Goal: Transaction & Acquisition: Book appointment/travel/reservation

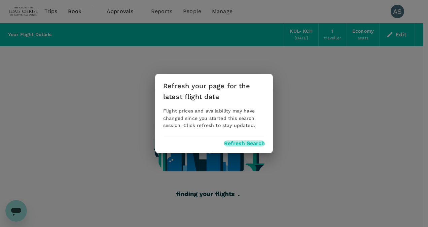
click at [245, 141] on button "Refresh Search" at bounding box center [244, 143] width 41 height 6
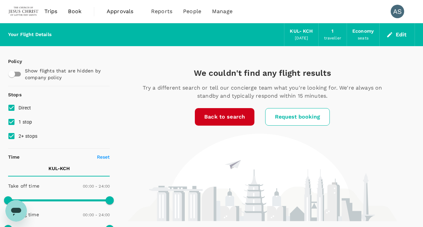
click at [74, 9] on span "Book" at bounding box center [74, 11] width 13 height 8
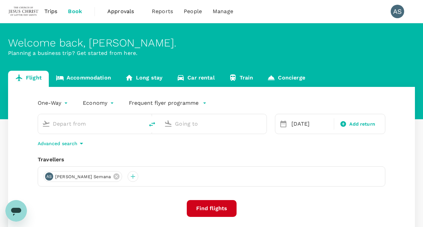
type input "Kuala Lumpur Intl ([GEOGRAPHIC_DATA])"
type input "Kuching Intl (KCH)"
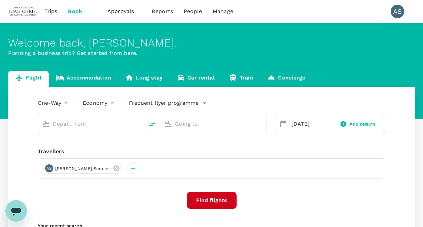
type input "Kuala Lumpur Intl ([GEOGRAPHIC_DATA])"
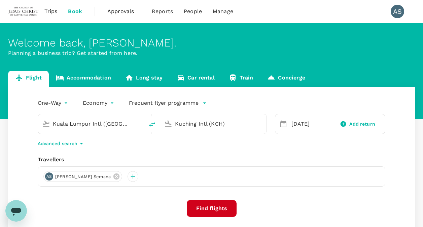
click at [202, 124] on input "Kuching Intl (KCH)" at bounding box center [213, 123] width 77 height 10
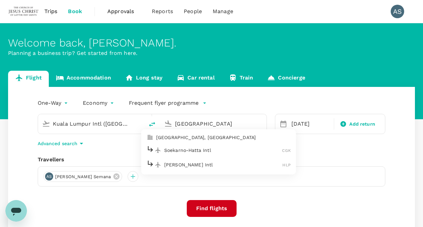
click at [220, 150] on p "Soekarno-Hatta Intl" at bounding box center [223, 150] width 118 height 7
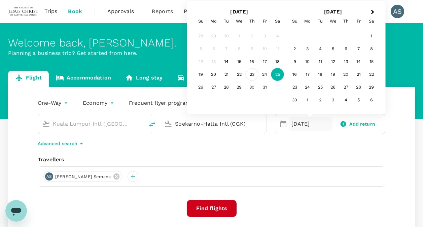
type input "Soekarno-Hatta Intl (CGK)"
click at [253, 73] on div "23" at bounding box center [251, 74] width 13 height 13
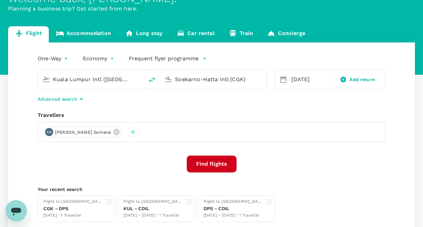
scroll to position [34, 0]
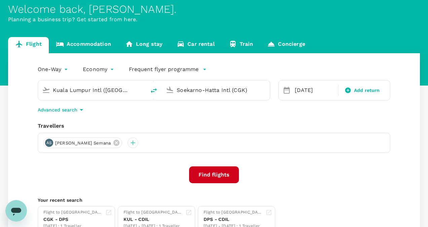
click at [60, 69] on body "Trips Book Approvals 0 Reports People Manage AS Welcome back , Angelo P. . Plan…" at bounding box center [214, 125] width 428 height 319
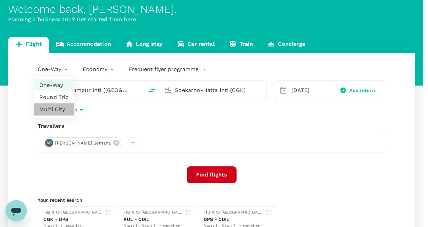
click at [50, 110] on li "Multi City" at bounding box center [54, 109] width 40 height 12
type input "multicity"
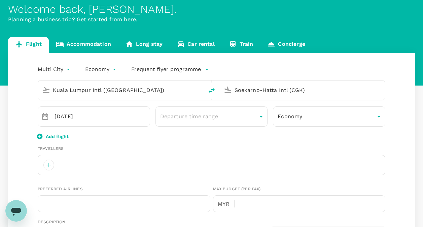
type input "60"
type input "123822112"
type input "[PERSON_NAME][EMAIL_ADDRESS][DOMAIN_NAME]"
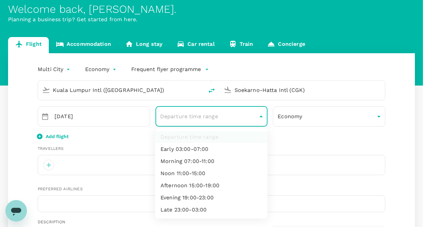
click at [290, 139] on div at bounding box center [214, 113] width 428 height 227
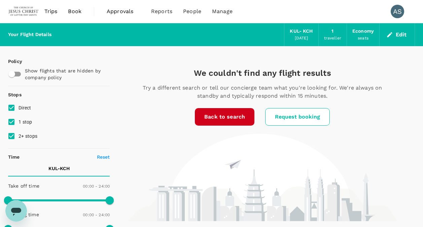
click at [71, 11] on span "Book" at bounding box center [74, 11] width 13 height 8
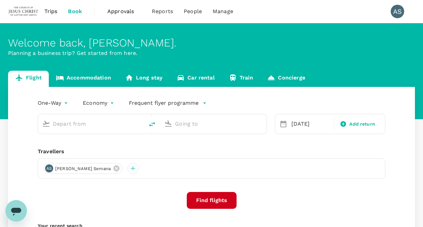
type input "Kuala Lumpur Intl ([GEOGRAPHIC_DATA])"
type input "Kuching Intl (KCH)"
type input "Kuala Lumpur Intl ([GEOGRAPHIC_DATA])"
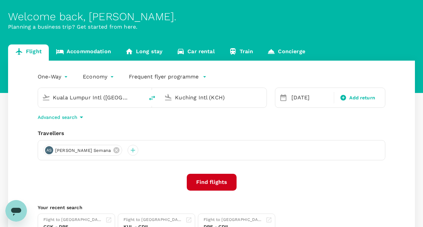
scroll to position [34, 0]
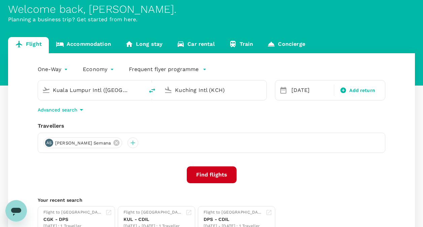
click at [210, 91] on input "Kuching Intl (KCH)" at bounding box center [213, 90] width 77 height 10
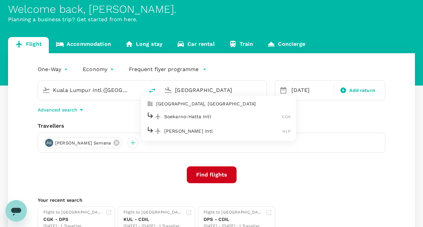
click at [207, 117] on p "Soekarno-Hatta Intl" at bounding box center [223, 116] width 118 height 7
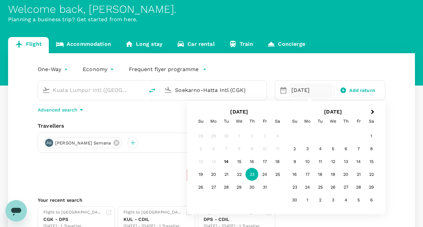
type input "Soekarno-Hatta Intl (CGK)"
click at [176, 118] on div "One-Way oneway Economy economy Frequent flyer programme Kuala Lumpur Intl (KUL)…" at bounding box center [211, 148] width 406 height 190
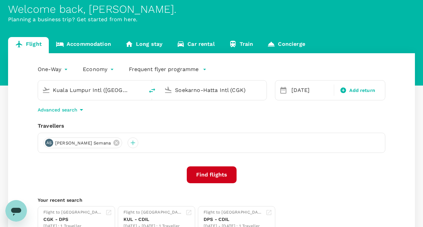
click at [206, 171] on button "Find flights" at bounding box center [212, 174] width 50 height 17
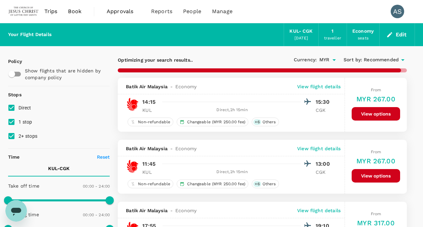
type input "1890"
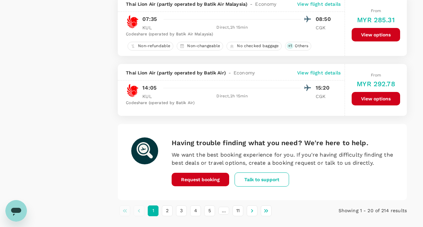
scroll to position [1210, 0]
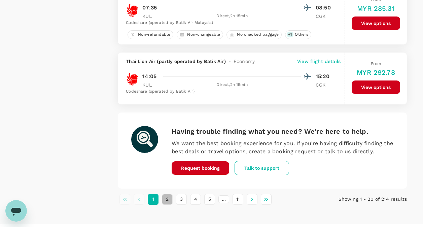
click at [165, 200] on button "2" at bounding box center [167, 199] width 11 height 11
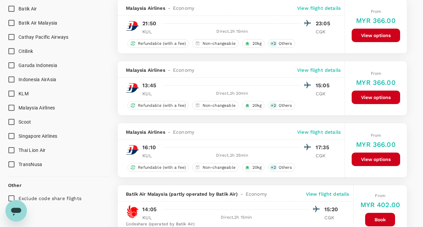
scroll to position [437, 0]
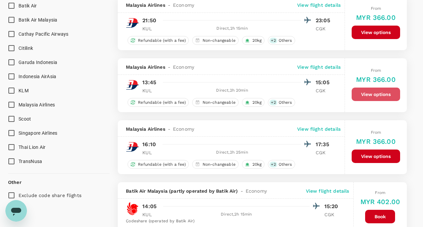
click at [373, 93] on button "View options" at bounding box center [375, 93] width 48 height 13
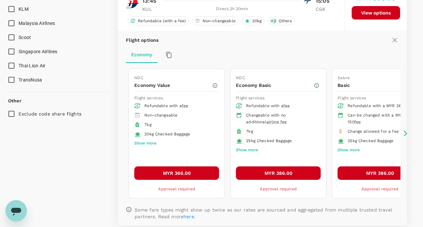
scroll to position [529, 0]
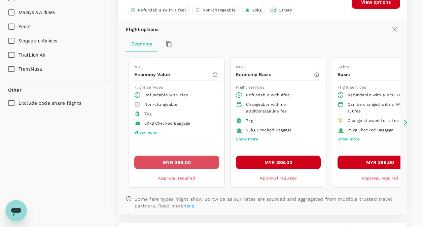
click at [183, 162] on button "MYR 366.00" at bounding box center [176, 161] width 85 height 13
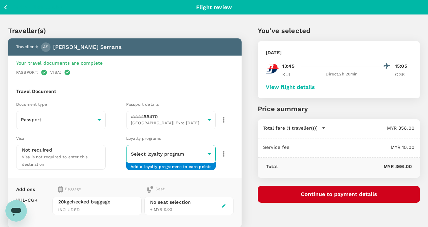
click at [176, 155] on body "Back to flight results Flight review Traveller(s) Traveller 1 : AS Angelo P. Se…" at bounding box center [214, 160] width 428 height 320
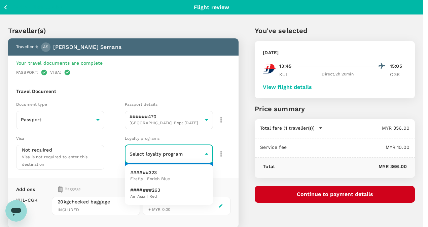
click at [163, 179] on span "Firefly | Enrich Blue" at bounding box center [150, 178] width 40 height 7
type input "e80b3ebd-7046-4aa3-9607-c4ed3eddab3a"
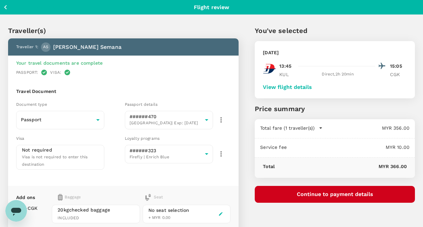
click at [144, 80] on div "Travel Document Document type Passport Passport ​ Passport details ######470 Ma…" at bounding box center [123, 133] width 230 height 106
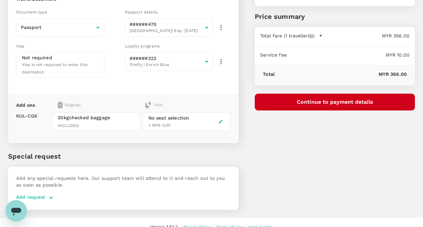
scroll to position [99, 0]
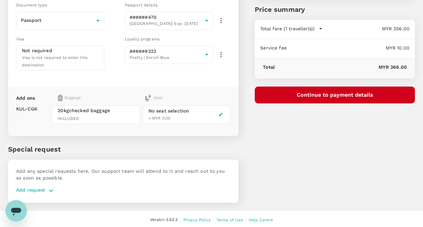
click at [220, 112] on icon "button" at bounding box center [220, 114] width 5 height 5
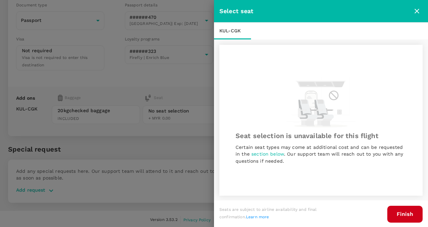
click at [412, 215] on button "Finish" at bounding box center [404, 213] width 35 height 17
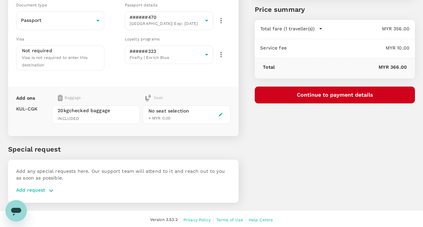
click at [330, 179] on div "You've selected Thursday, 23 Oct 2025 13:45 15:05 KUL Direct , 2h 20min CGK Vie…" at bounding box center [326, 60] width 176 height 300
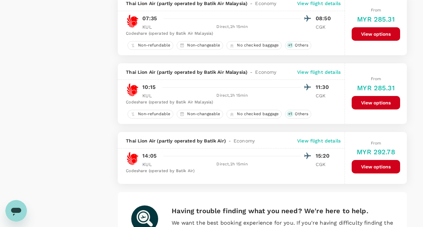
scroll to position [1228, 0]
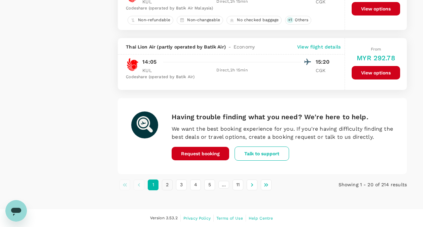
click at [167, 185] on button "2" at bounding box center [167, 184] width 11 height 11
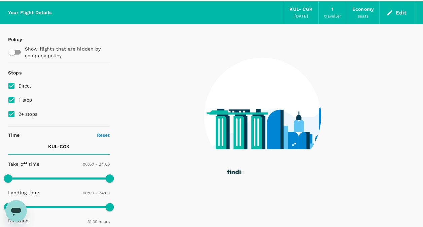
scroll to position [0, 0]
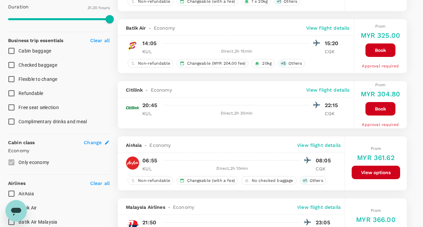
type input "MYR"
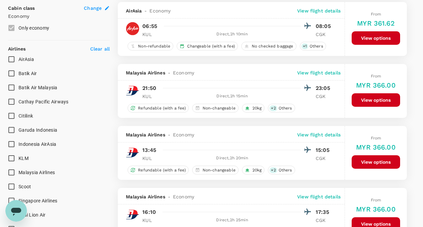
scroll to position [370, 0]
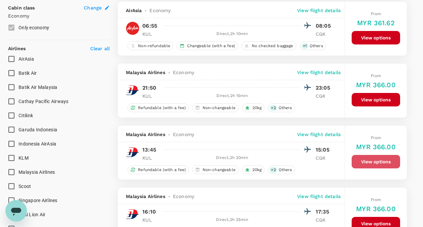
click at [375, 164] on button "View options" at bounding box center [375, 161] width 48 height 13
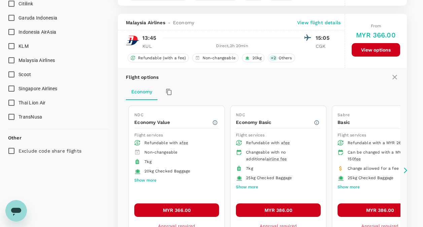
scroll to position [496, 0]
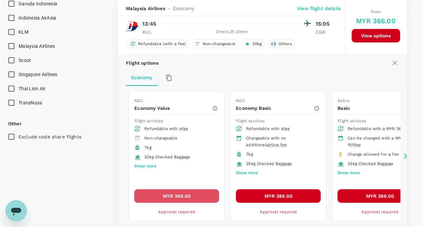
click at [183, 195] on button "MYR 366.00" at bounding box center [176, 195] width 85 height 13
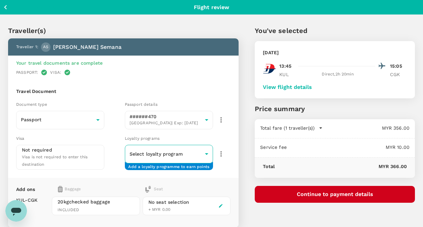
click at [178, 145] on div "​ ​" at bounding box center [169, 154] width 88 height 18
click at [186, 152] on body "Back to flight results Flight review Traveller(s) Traveller 1 : AS Angelo P. Se…" at bounding box center [214, 160] width 428 height 320
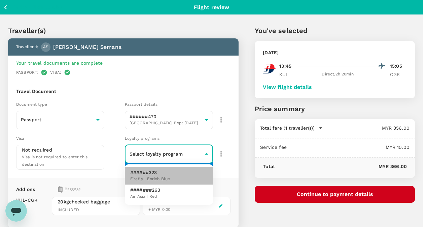
click at [157, 179] on span "Firefly | Enrich Blue" at bounding box center [150, 178] width 40 height 7
type input "e80b3ebd-7046-4aa3-9607-c4ed3eddab3a"
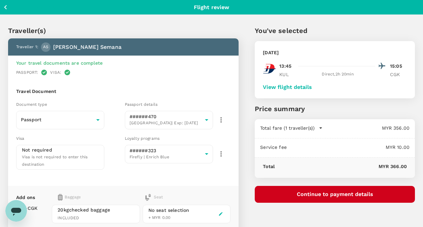
click at [243, 144] on div "You've selected Thursday, 23 Oct 2025 13:45 15:05 KUL Direct , 2h 20min CGK Vie…" at bounding box center [326, 159] width 176 height 300
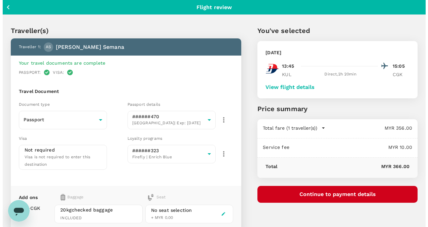
scroll to position [99, 0]
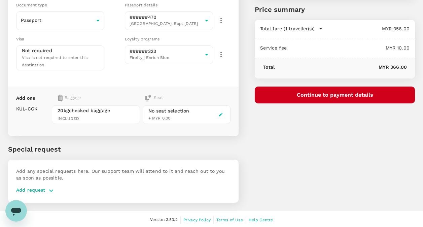
click at [338, 93] on button "Continue to payment details" at bounding box center [335, 94] width 160 height 17
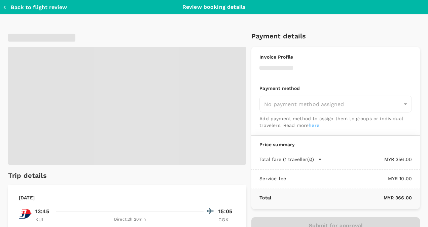
type input "9de6cba7-9cda-4b8b-b421-ac4017fc4bc9"
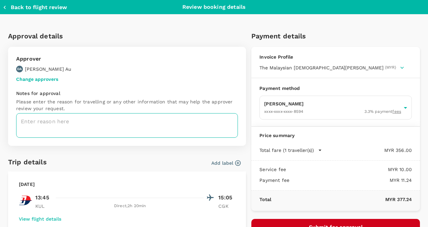
click at [103, 119] on textarea at bounding box center [127, 125] width 222 height 25
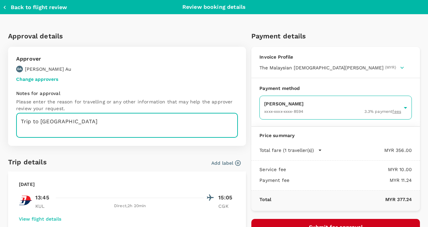
type textarea "Trip to [GEOGRAPHIC_DATA]"
click at [403, 116] on body "Back to flight results Flight review Traveller(s) Traveller 1 : AS Angelo P. Se…" at bounding box center [214, 65] width 428 height 328
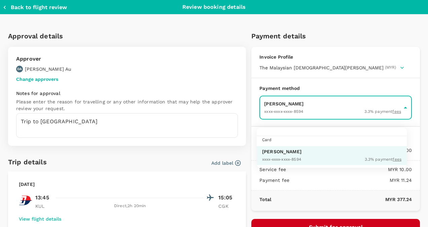
click at [403, 116] on div at bounding box center [214, 113] width 428 height 227
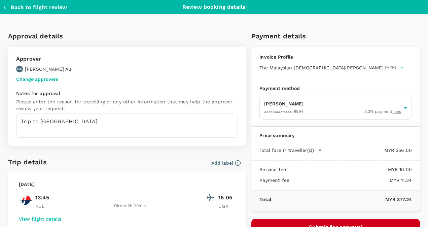
click at [246, 79] on div "Payment details Invoice Profile The Malaysian Church of Jesus Christ of Latter-…" at bounding box center [333, 181] width 174 height 312
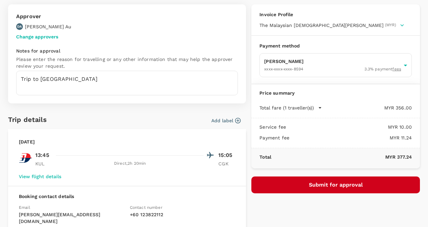
scroll to position [67, 0]
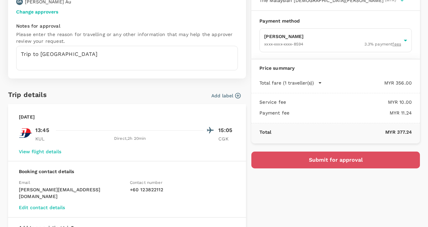
click at [339, 165] on button "Submit for approval" at bounding box center [335, 159] width 168 height 17
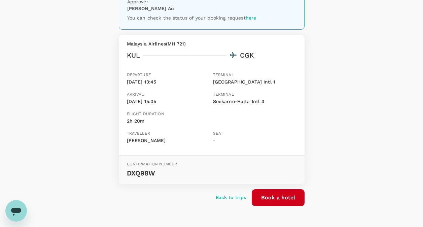
scroll to position [89, 0]
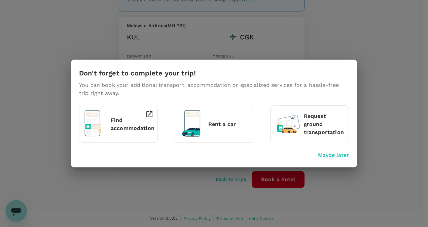
click at [337, 155] on p "Maybe later" at bounding box center [333, 155] width 31 height 8
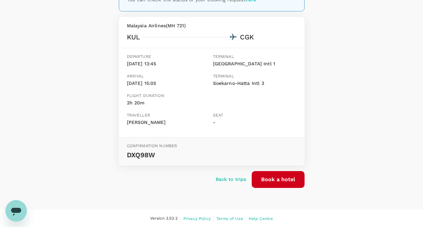
click at [229, 178] on p "Back to trips" at bounding box center [231, 178] width 31 height 7
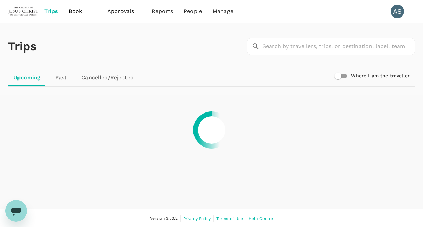
click at [74, 10] on span "Book" at bounding box center [75, 11] width 13 height 8
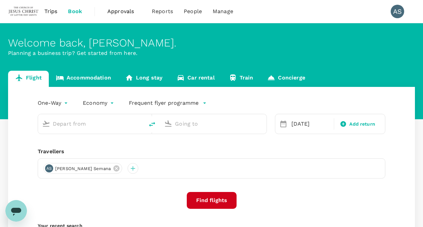
type input "Kuala Lumpur Intl ([GEOGRAPHIC_DATA])"
type input "Soekarno-Hatta Intl (CGK)"
type input "Kuala Lumpur Intl ([GEOGRAPHIC_DATA])"
type input "Soekarno-Hatta Intl (CGK)"
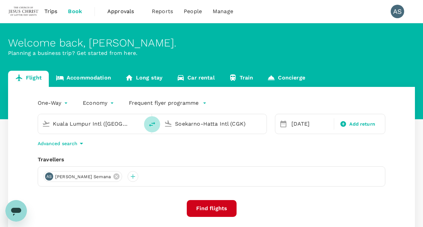
click at [151, 123] on icon "delete" at bounding box center [152, 124] width 8 height 8
type input "Soekarno-Hatta Intl (CGK)"
click at [189, 120] on input "Kuala Lumpur Intl ([GEOGRAPHIC_DATA])" at bounding box center [213, 123] width 77 height 10
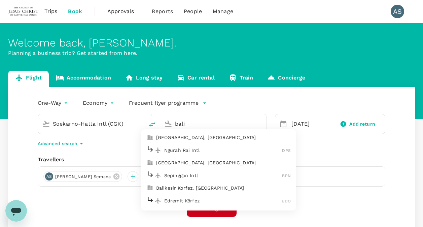
click at [197, 149] on p "Ngurah Rai Intl" at bounding box center [223, 150] width 118 height 7
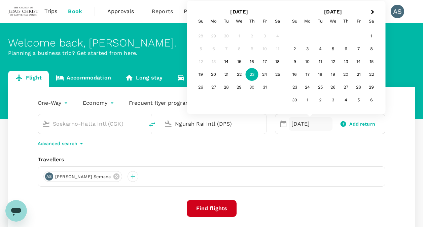
type input "Ngurah Rai Intl (DPS)"
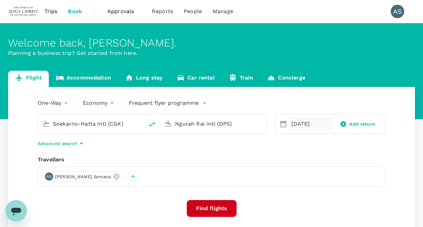
click at [296, 126] on div "[DATE]" at bounding box center [310, 123] width 44 height 13
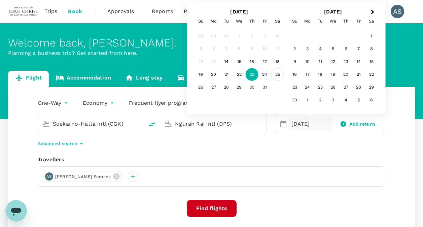
click at [279, 75] on div "25" at bounding box center [277, 74] width 13 height 13
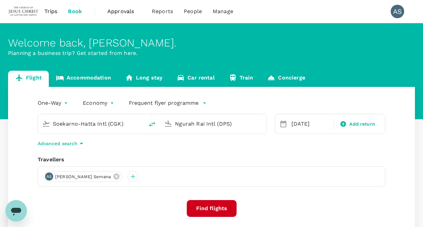
click at [214, 208] on button "Find flights" at bounding box center [212, 208] width 50 height 17
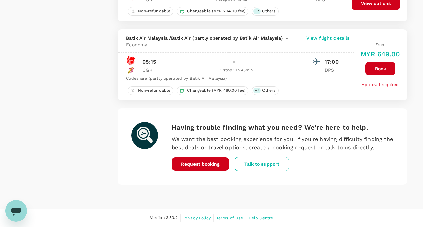
scroll to position [1200, 0]
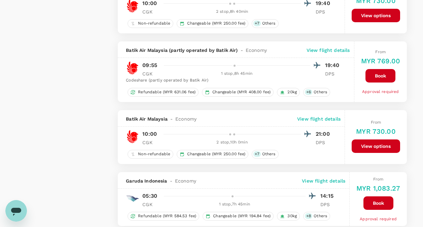
type input "1385"
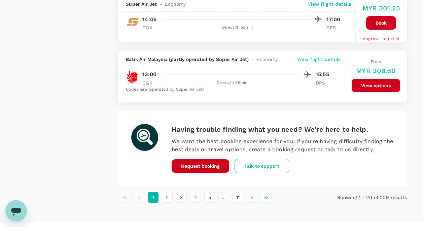
scroll to position [1163, 0]
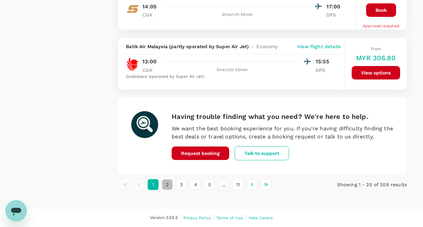
click at [167, 184] on button "2" at bounding box center [167, 184] width 11 height 11
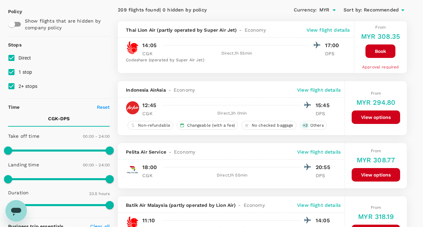
scroll to position [67, 0]
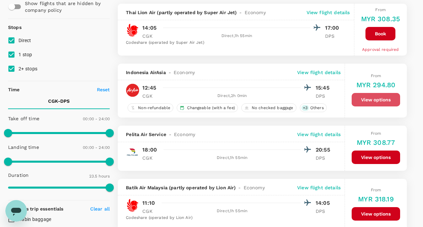
click at [371, 100] on button "View options" at bounding box center [375, 99] width 48 height 13
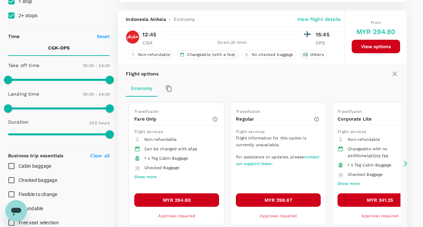
scroll to position [131, 0]
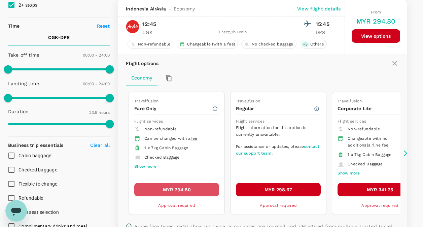
click at [187, 188] on button "MYR 294.80" at bounding box center [176, 189] width 85 height 13
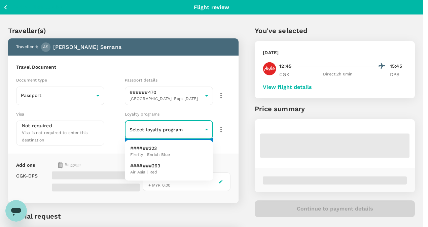
click at [174, 129] on body "Back to flight results Flight review Traveller(s) Traveller 1 : AS [PERSON_NAME…" at bounding box center [214, 148] width 428 height 296
drag, startPoint x: 166, startPoint y: 155, endPoint x: 165, endPoint y: 169, distance: 14.2
click at [165, 169] on ul "######323 Firefly | Enrich Blue #######263 Air Asia | Red" at bounding box center [169, 160] width 88 height 40
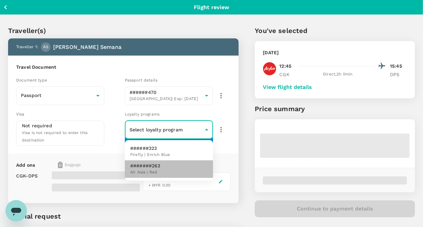
click at [165, 168] on li "#######263 Air Asia | Red" at bounding box center [169, 168] width 88 height 17
type input "2431a520-3522-414e-aa30-26ecaeb21519"
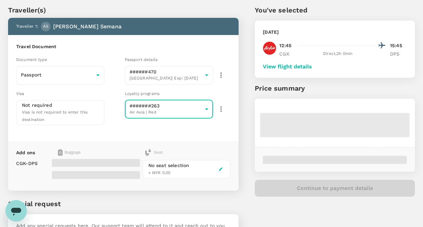
scroll to position [34, 0]
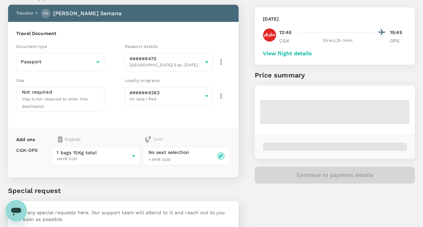
click at [220, 154] on icon "button" at bounding box center [221, 156] width 4 height 4
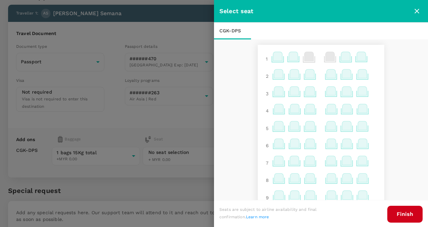
click at [273, 57] on icon at bounding box center [277, 56] width 9 height 9
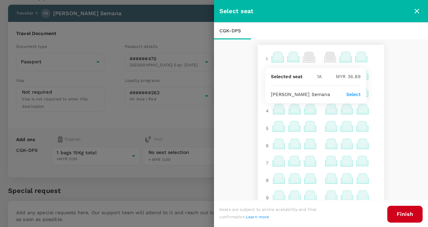
click at [357, 94] on p "Select" at bounding box center [353, 94] width 15 height 7
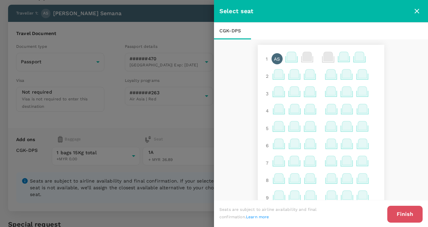
click at [413, 216] on button "Finish" at bounding box center [404, 213] width 35 height 17
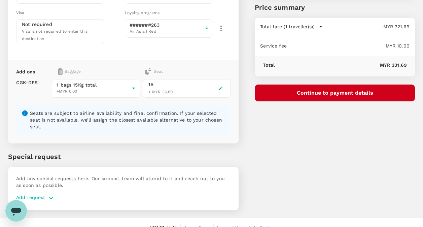
scroll to position [102, 0]
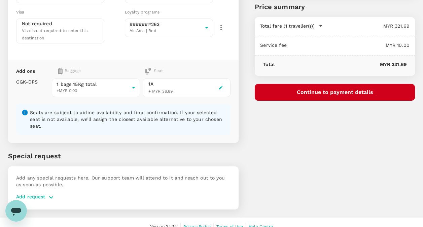
click at [115, 174] on p "Add any special requests here. Our support team will attend to it and reach out…" at bounding box center [123, 180] width 214 height 13
click at [33, 193] on p "Add request" at bounding box center [30, 197] width 29 height 8
click at [49, 193] on icon "button" at bounding box center [51, 197] width 8 height 8
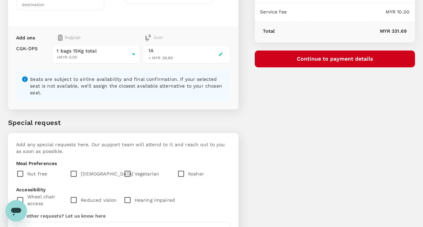
scroll to position [209, 0]
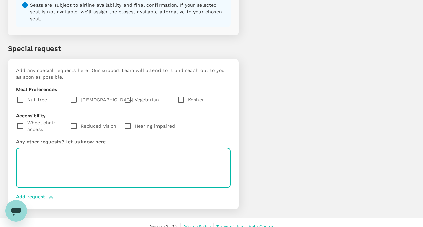
click at [84, 151] on textarea at bounding box center [123, 168] width 214 height 40
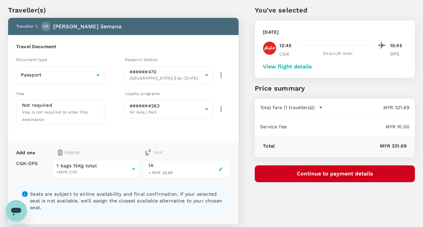
scroll to position [34, 0]
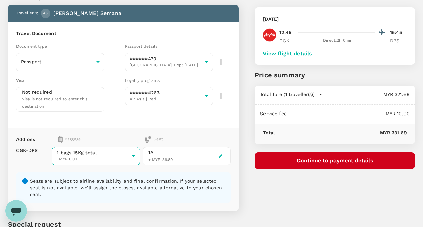
type textarea "Please add Xtra carry-on 7KG"
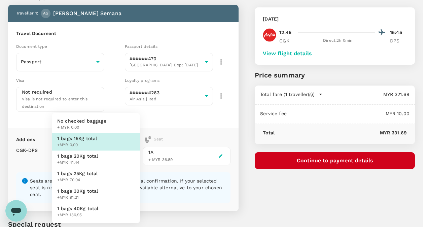
click at [129, 156] on body "Back to flight results Flight review Traveller(s) Traveller 1 : AS [PERSON_NAME…" at bounding box center [214, 188] width 428 height 444
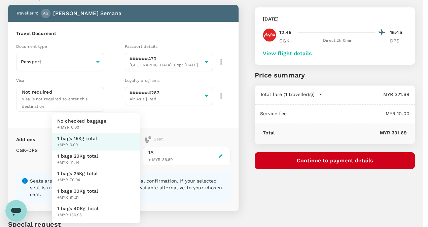
click at [241, 126] on div at bounding box center [214, 113] width 428 height 227
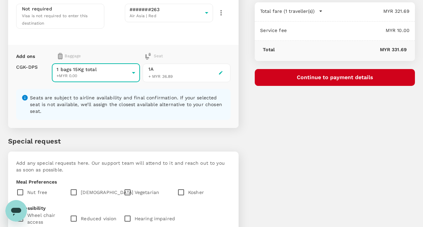
scroll to position [209, 0]
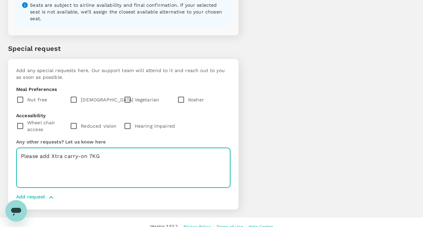
drag, startPoint x: 82, startPoint y: 153, endPoint x: 17, endPoint y: 146, distance: 65.5
click at [17, 148] on textarea "Please add Xtra carry-on 7KG" at bounding box center [123, 168] width 214 height 40
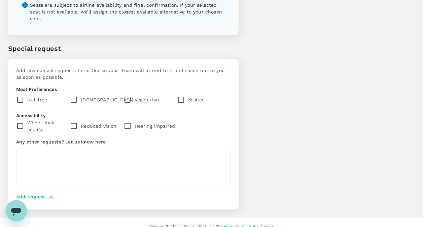
click at [271, 106] on div "You've selected [DATE] 12:45 15:45 CGK Direct , 2h 0min DPS View flight details…" at bounding box center [326, 8] width 176 height 417
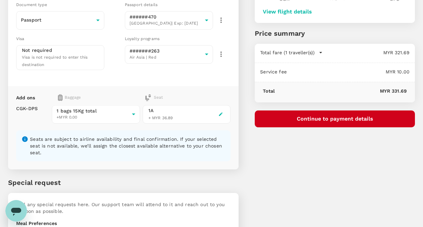
scroll to position [67, 0]
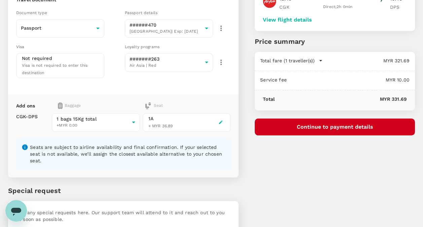
drag, startPoint x: 343, startPoint y: 124, endPoint x: 345, endPoint y: 156, distance: 31.3
click at [345, 156] on div "You've selected [DATE] 12:45 15:45 CGK Direct , 2h 0min DPS View flight details…" at bounding box center [326, 150] width 176 height 417
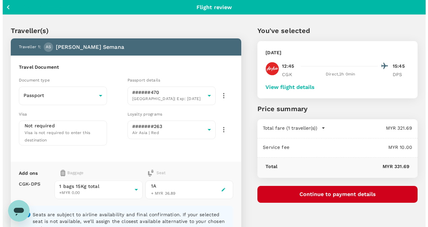
scroll to position [34, 0]
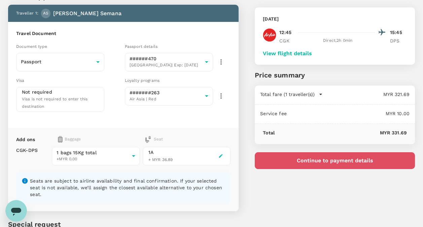
click at [344, 157] on button "Continue to payment details" at bounding box center [335, 160] width 160 height 17
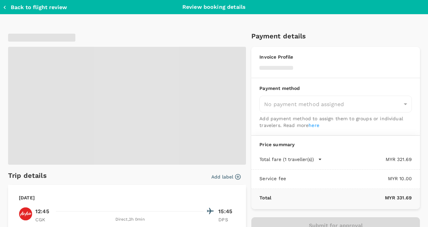
type input "9de6cba7-9cda-4b8b-b421-ac4017fc4bc9"
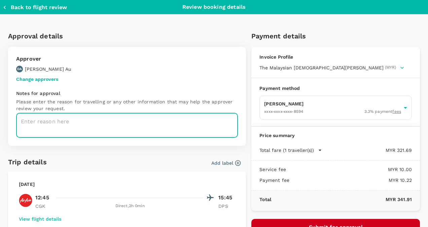
click at [160, 128] on textarea at bounding box center [127, 125] width 222 height 25
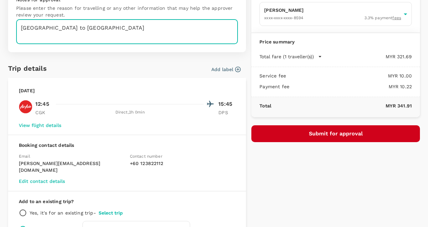
scroll to position [134, 0]
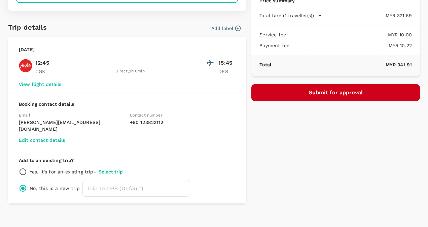
type textarea "[GEOGRAPHIC_DATA] to [GEOGRAPHIC_DATA]"
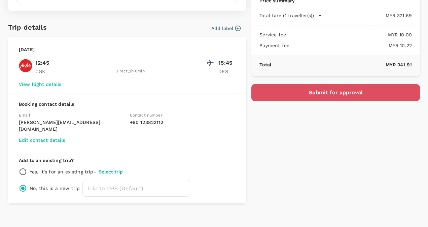
click at [338, 99] on button "Submit for approval" at bounding box center [335, 92] width 168 height 17
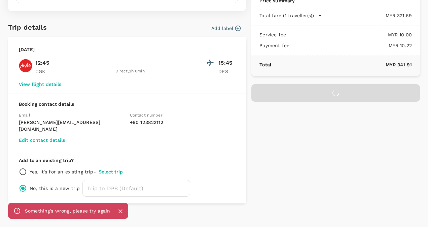
click at [326, 101] on div at bounding box center [335, 92] width 168 height 17
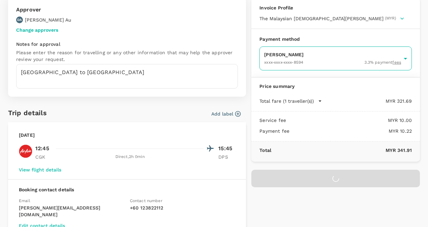
scroll to position [0, 0]
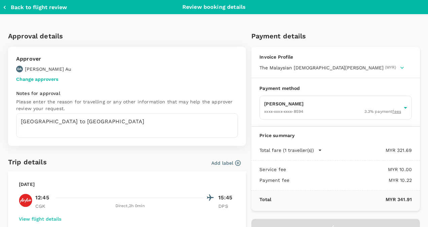
click at [403, 69] on icon "button" at bounding box center [401, 68] width 3 height 2
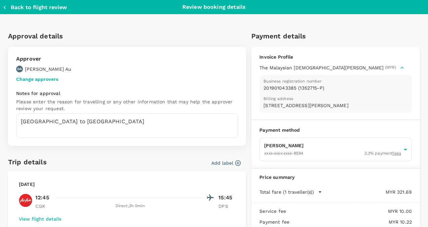
click at [405, 71] on icon "button" at bounding box center [401, 67] width 7 height 7
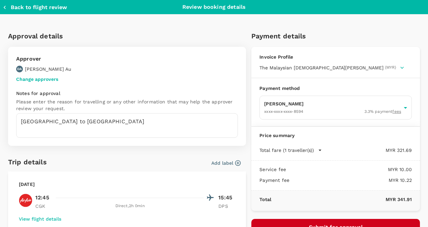
click at [370, 40] on h6 "Payment details" at bounding box center [335, 36] width 168 height 11
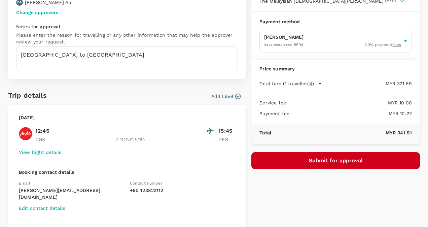
scroll to position [134, 0]
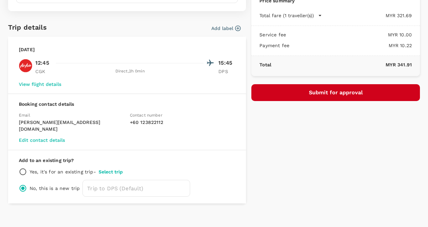
click at [336, 99] on button "Submit for approval" at bounding box center [335, 92] width 168 height 17
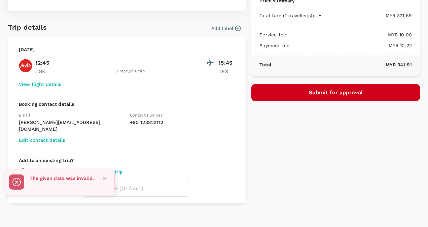
click at [104, 178] on icon "Close" at bounding box center [104, 178] width 4 height 4
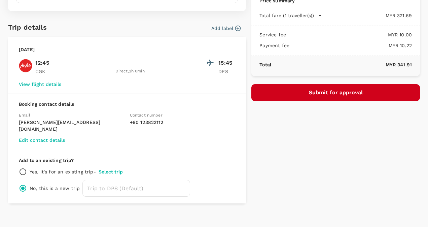
click at [291, 167] on div "Payment details Invoice Profile The Malaysian Church of [PERSON_NAME][DEMOGRAPH…" at bounding box center [333, 47] width 174 height 312
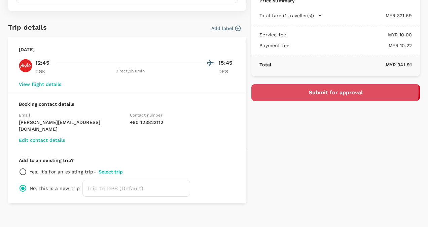
click at [318, 98] on button "Submit for approval" at bounding box center [335, 92] width 168 height 17
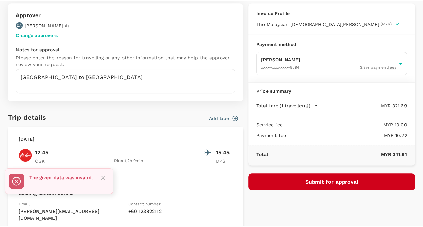
scroll to position [0, 0]
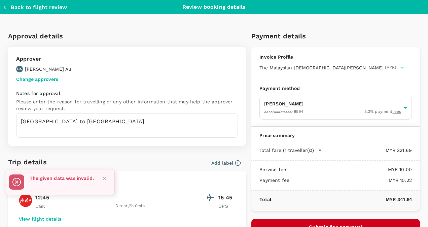
click at [24, 4] on button "Back to flight review" at bounding box center [35, 7] width 64 height 7
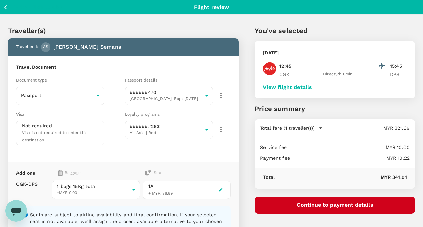
click at [8, 6] on icon "button" at bounding box center [5, 7] width 8 height 8
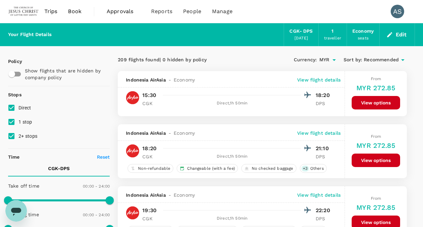
click at [48, 12] on span "Trips" at bounding box center [50, 11] width 13 height 8
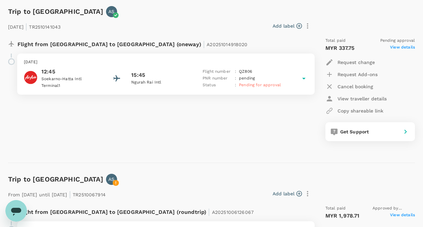
scroll to position [242, 0]
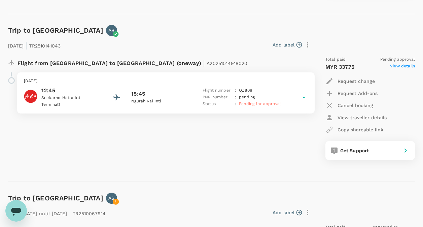
click at [258, 104] on span "Pending for approval" at bounding box center [260, 103] width 42 height 5
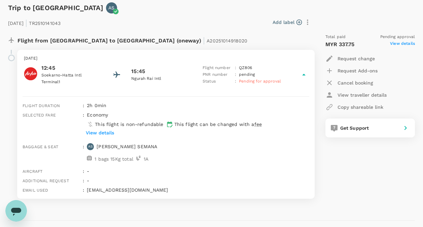
scroll to position [276, 0]
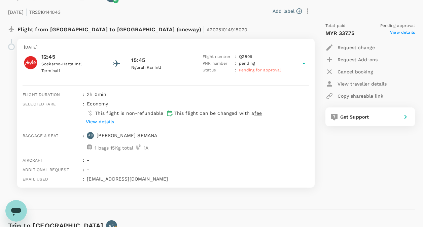
click at [264, 69] on span "Pending for approval" at bounding box center [260, 70] width 42 height 5
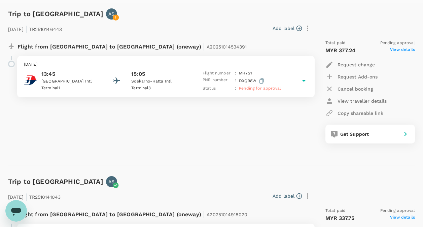
scroll to position [7, 0]
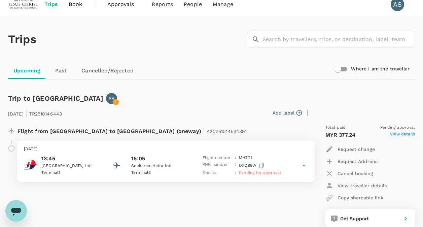
click at [178, 101] on div "[DATE] | TR2510146443 Add label Flight from [GEOGRAPHIC_DATA] to [GEOGRAPHIC_DA…" at bounding box center [205, 165] width 417 height 145
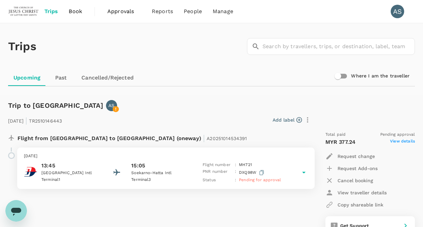
click at [73, 11] on span "Book" at bounding box center [75, 11] width 13 height 8
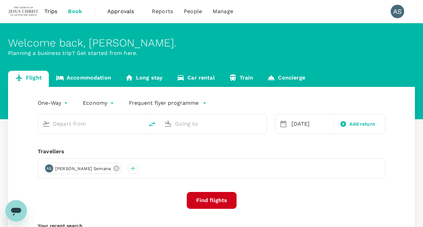
type input "Soekarno-Hatta Intl (CGK)"
type input "Ngurah Rai Intl (DPS)"
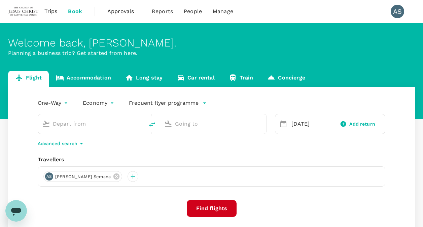
type input "Soekarno-Hatta Intl (CGK)"
type input "Ngurah Rai Intl (DPS)"
click at [154, 124] on icon "delete" at bounding box center [152, 124] width 8 height 8
type input "Ngurah Rai Intl (DPS)"
click at [196, 122] on input "Soekarno-Hatta Intl (CGK)" at bounding box center [213, 123] width 77 height 10
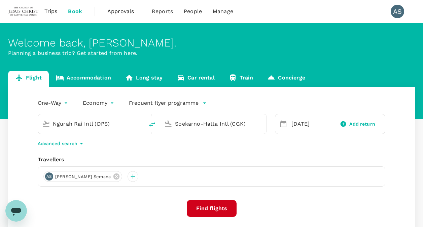
type input "j"
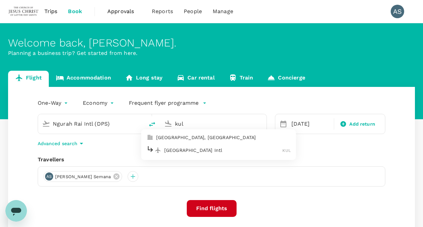
click at [192, 150] on p "[GEOGRAPHIC_DATA] Intl" at bounding box center [223, 150] width 118 height 7
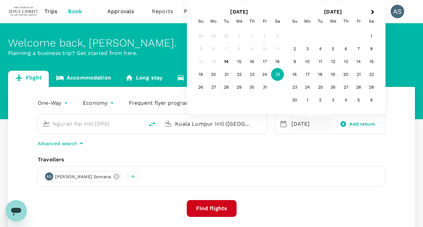
type input "Kuala Lumpur Intl ([GEOGRAPHIC_DATA])"
click at [225, 88] on div "28" at bounding box center [226, 87] width 13 height 13
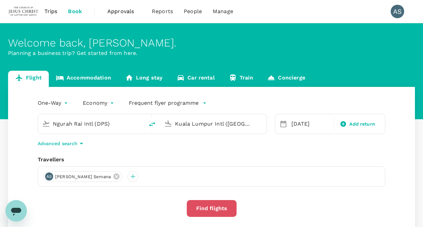
click at [212, 207] on button "Find flights" at bounding box center [212, 208] width 50 height 17
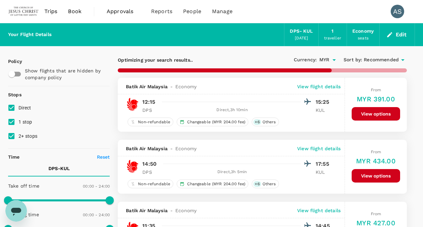
type input "1655"
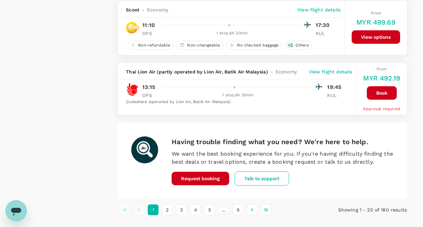
scroll to position [1244, 0]
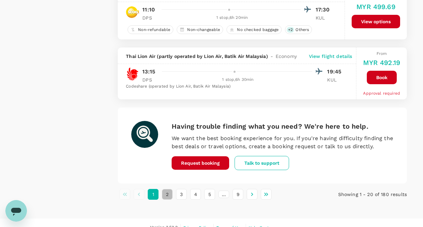
click at [169, 196] on button "2" at bounding box center [167, 194] width 11 height 11
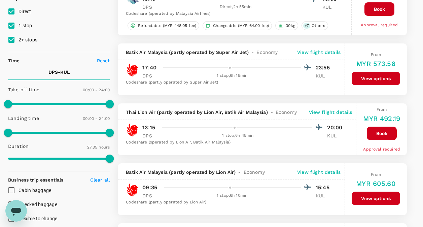
scroll to position [134, 0]
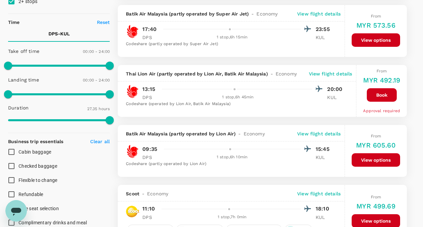
click at [21, 41] on span at bounding box center [59, 41] width 102 height 1
type input "1080"
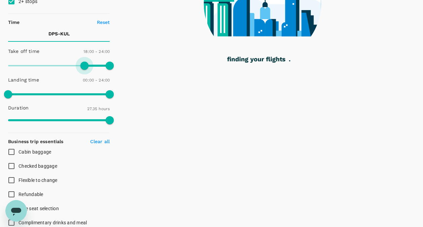
drag, startPoint x: 8, startPoint y: 67, endPoint x: 84, endPoint y: 69, distance: 75.7
click at [84, 69] on span at bounding box center [84, 66] width 8 height 8
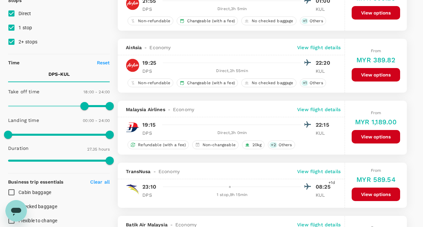
scroll to position [101, 0]
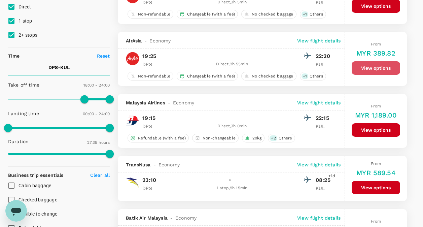
click at [376, 67] on button "View options" at bounding box center [375, 67] width 48 height 13
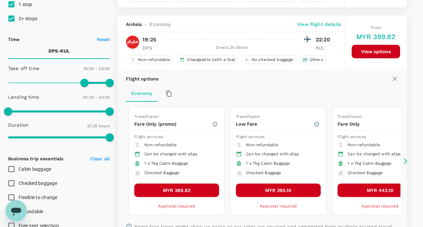
scroll to position [133, 0]
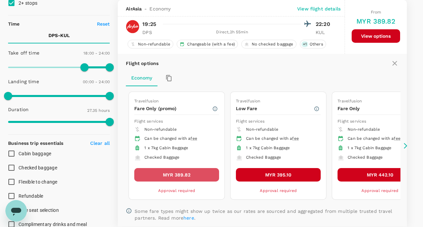
click at [176, 174] on button "MYR 389.82" at bounding box center [176, 174] width 85 height 13
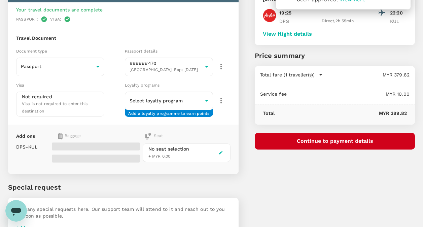
scroll to position [67, 0]
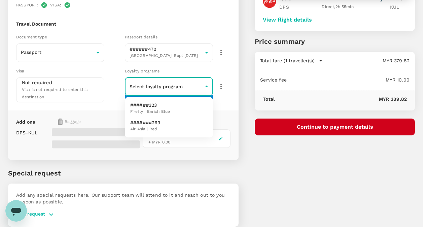
click at [199, 85] on body "Your flight request to [PERSON_NAME]-Hatta Intl has been approved. View here Ba…" at bounding box center [214, 93] width 428 height 320
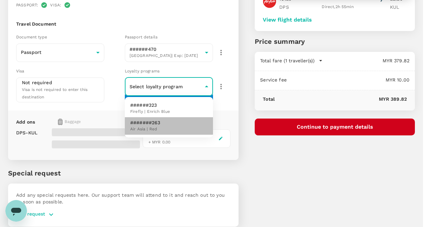
click at [159, 131] on span "Air Asia | Red" at bounding box center [145, 129] width 30 height 7
type input "2431a520-3522-414e-aa30-26ecaeb21519"
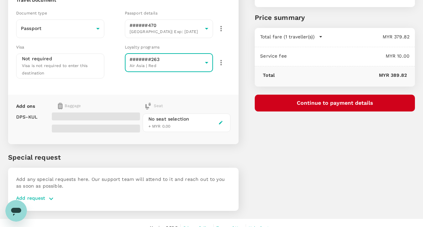
scroll to position [99, 0]
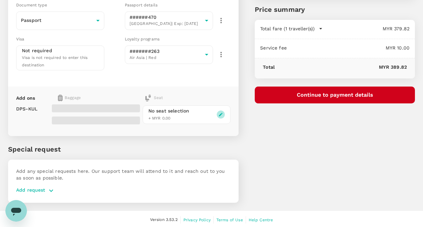
click at [222, 113] on icon "button" at bounding box center [220, 114] width 5 height 5
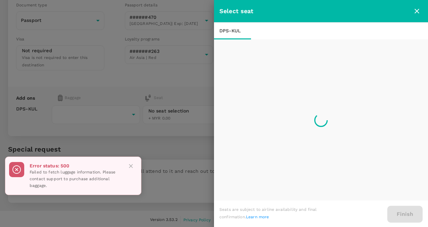
click at [129, 166] on icon "Close" at bounding box center [130, 165] width 7 height 7
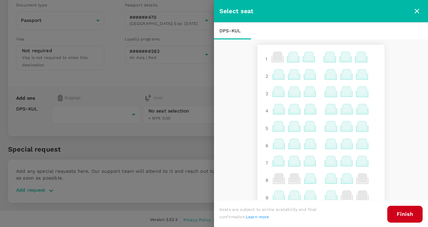
click at [356, 57] on icon at bounding box center [360, 56] width 9 height 9
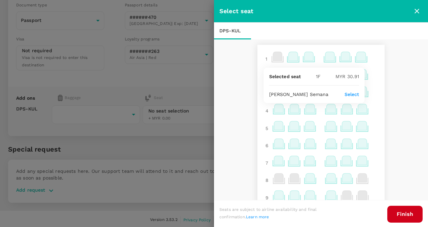
click at [352, 93] on p "Select" at bounding box center [351, 94] width 15 height 7
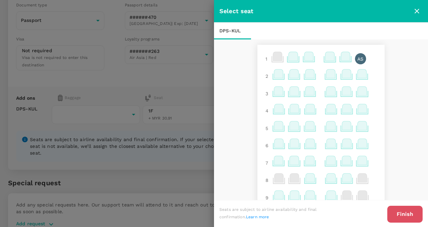
click at [405, 212] on button "Finish" at bounding box center [404, 213] width 35 height 17
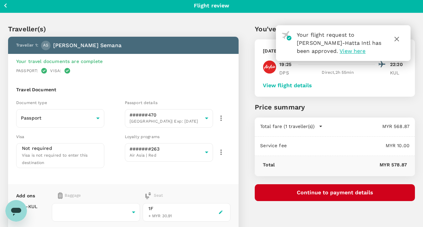
scroll to position [0, 0]
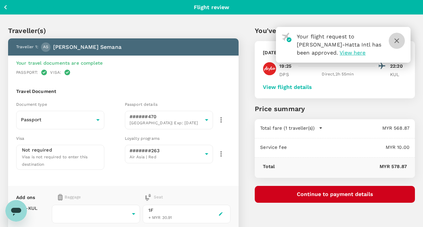
click at [396, 41] on icon "button" at bounding box center [396, 40] width 5 height 5
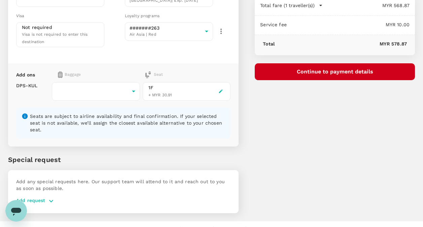
scroll to position [126, 0]
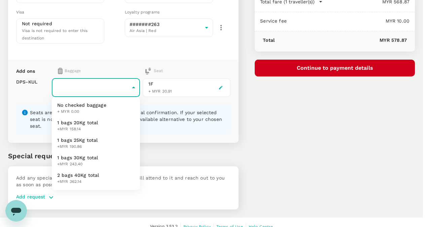
click at [133, 84] on body "Back to flight results Flight review Traveller(s) Traveller 1 : AS [PERSON_NAME…" at bounding box center [214, 54] width 428 height 361
click at [133, 84] on div at bounding box center [214, 113] width 428 height 227
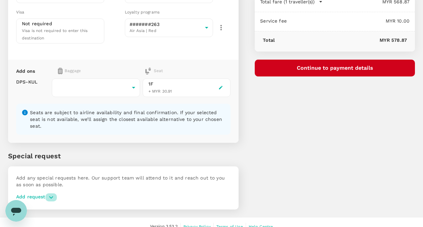
click at [50, 196] on icon "button" at bounding box center [51, 197] width 4 height 2
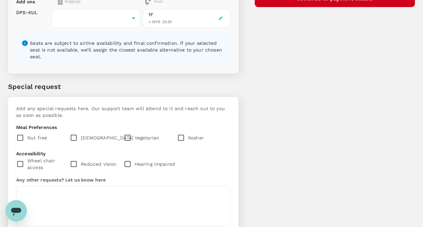
scroll to position [233, 0]
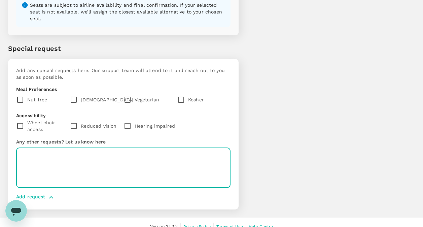
click at [69, 155] on textarea at bounding box center [123, 168] width 214 height 40
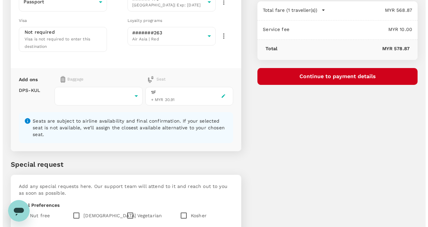
scroll to position [32, 0]
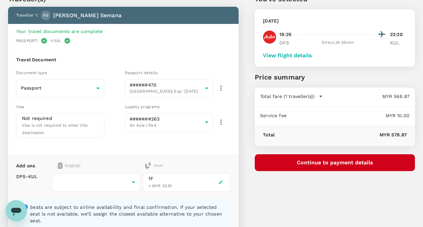
type textarea "Please add Xtra Carry-on 7KG."
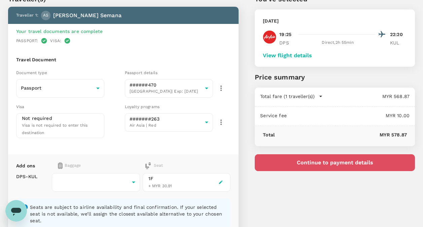
click at [333, 162] on button "Continue to payment details" at bounding box center [335, 162] width 160 height 17
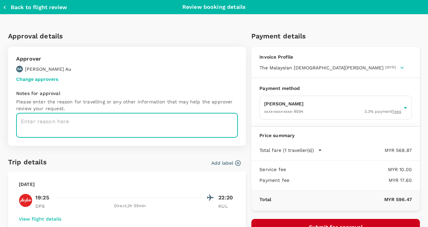
click at [123, 120] on textarea at bounding box center [127, 125] width 222 height 25
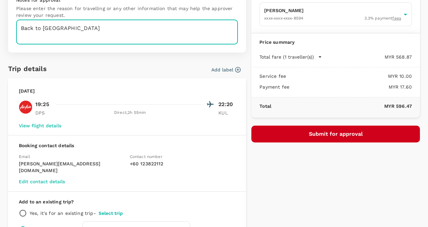
scroll to position [134, 0]
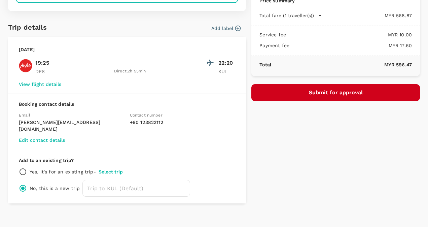
type textarea "Back to [GEOGRAPHIC_DATA]"
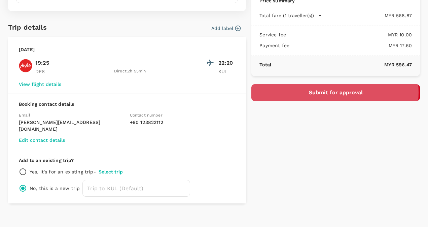
click at [314, 99] on button "Submit for approval" at bounding box center [335, 92] width 168 height 17
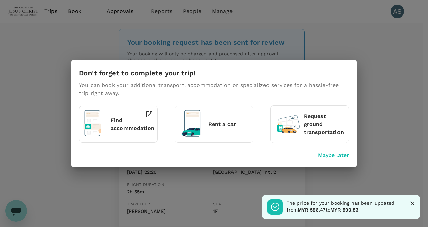
click at [412, 199] on button "Close" at bounding box center [412, 203] width 10 height 10
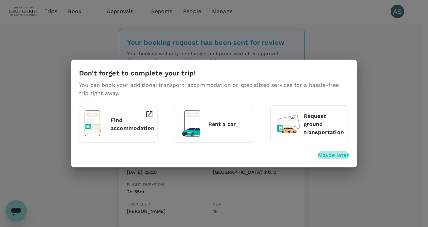
click at [339, 157] on p "Maybe later" at bounding box center [333, 155] width 31 height 8
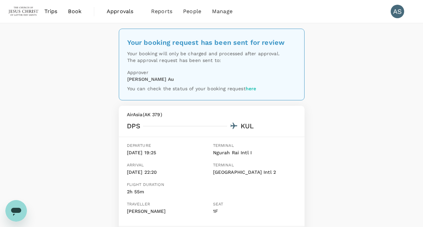
click at [53, 10] on span "Trips" at bounding box center [50, 11] width 13 height 8
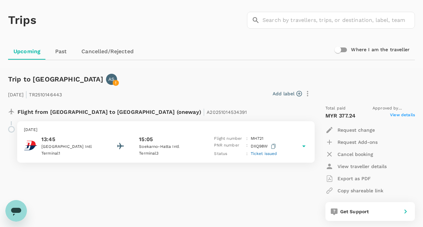
scroll to position [18, 0]
